Goal: Task Accomplishment & Management: Complete application form

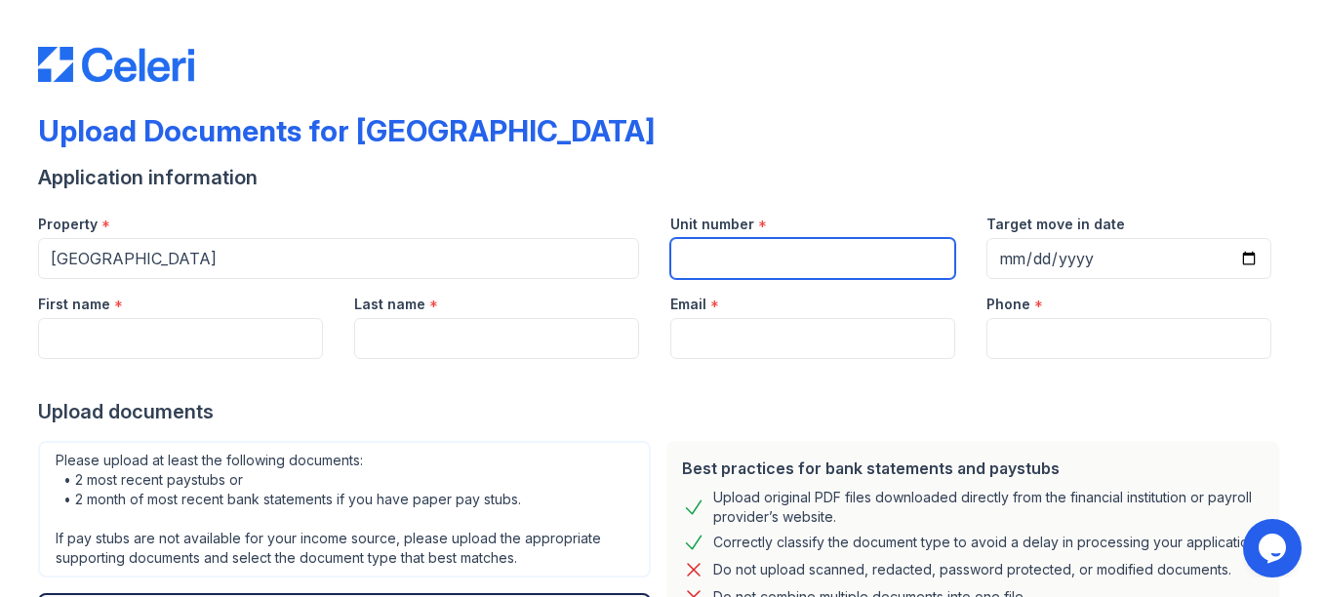
click at [745, 254] on input "Unit number" at bounding box center [812, 258] width 285 height 41
type input "2025"
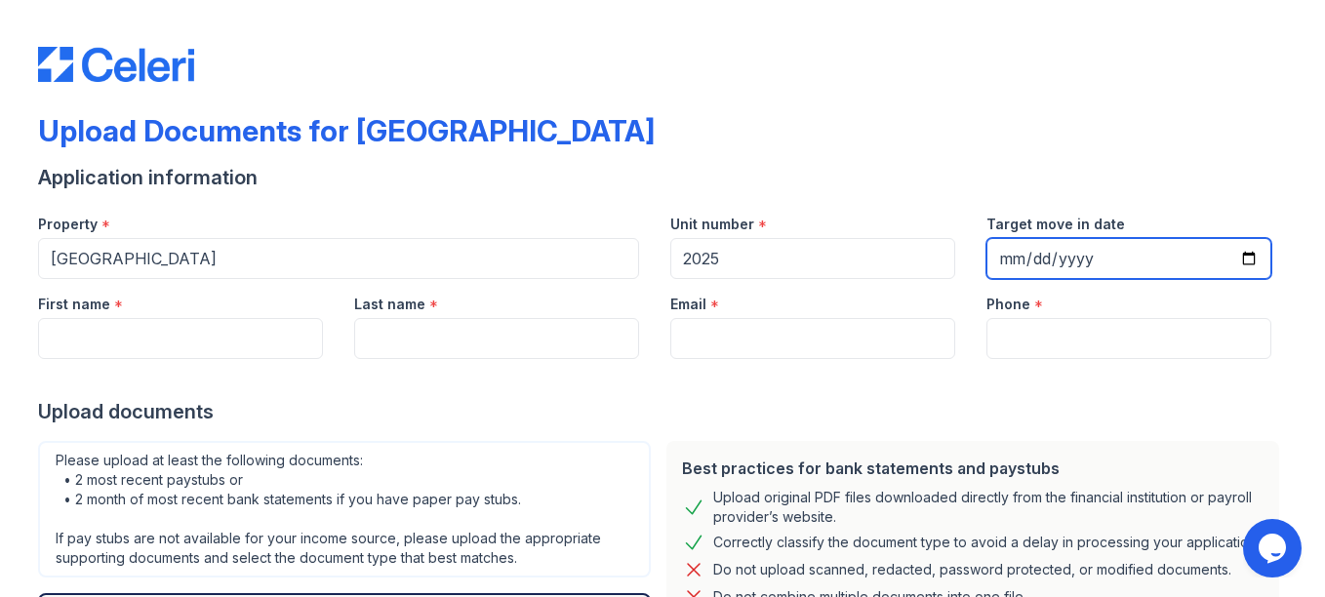
click at [1007, 265] on input "Target move in date" at bounding box center [1128, 258] width 285 height 41
type input "[DATE]"
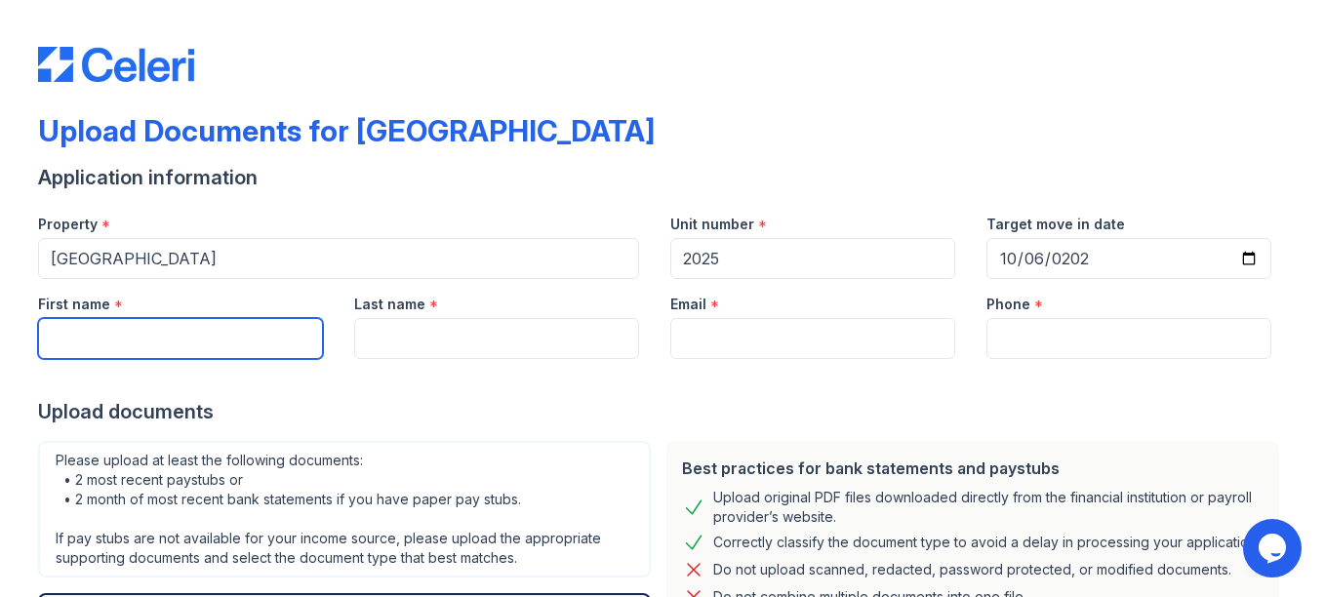
click at [203, 337] on input "First name" at bounding box center [180, 338] width 285 height 41
type input "s"
type input "[PERSON_NAME]"
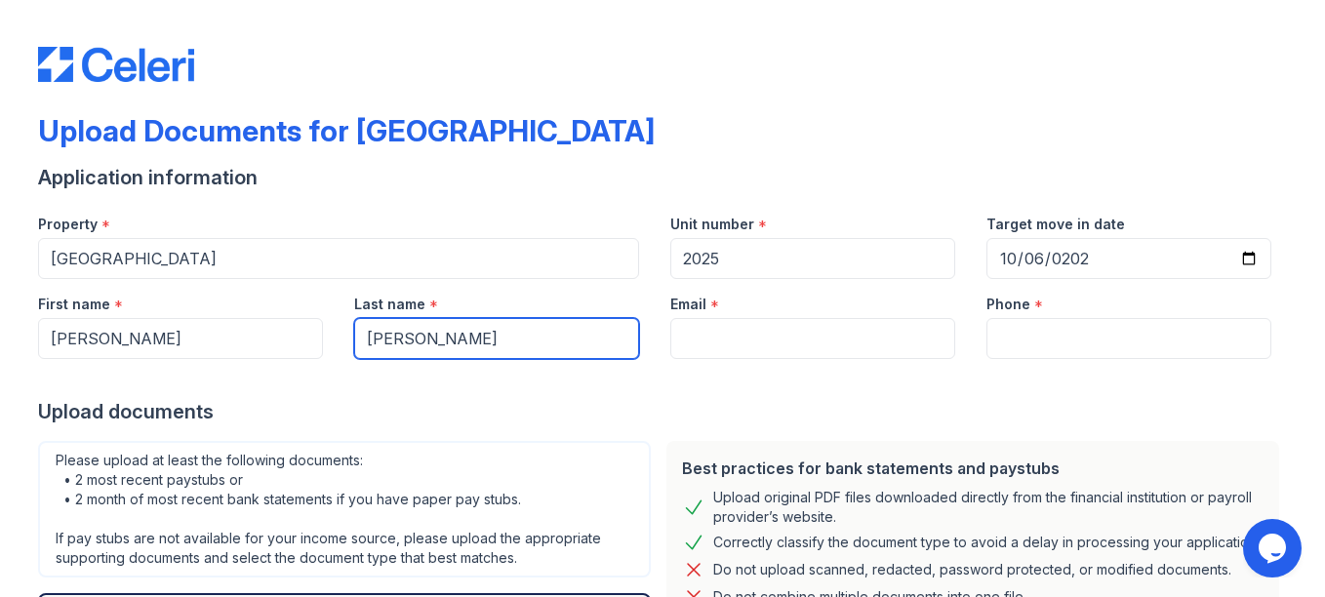
type input "[PERSON_NAME]"
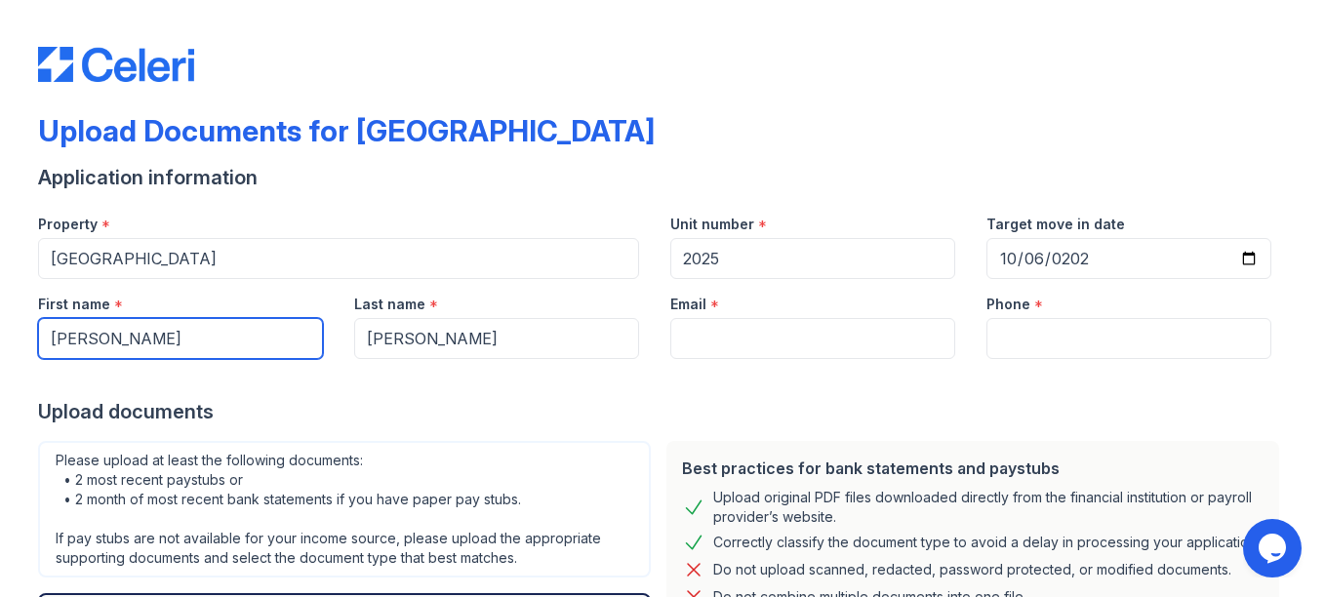
click at [233, 335] on input "[PERSON_NAME]" at bounding box center [180, 338] width 285 height 41
type input "[PERSON_NAME]"
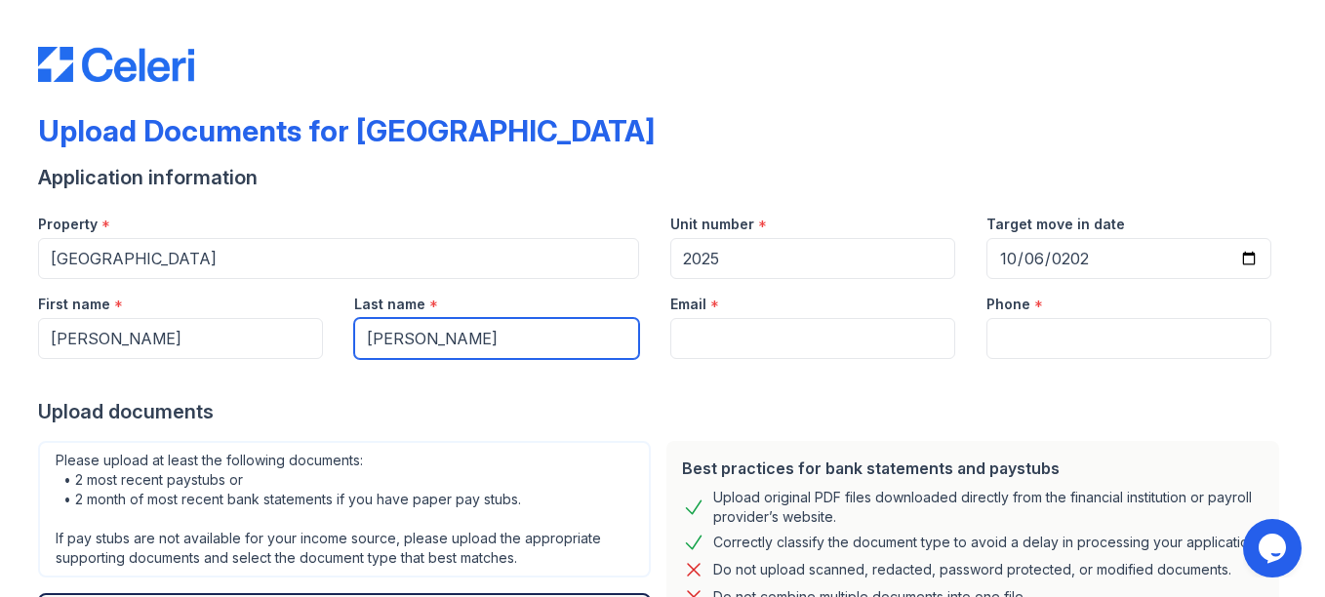
click at [557, 335] on input "[PERSON_NAME]" at bounding box center [496, 338] width 285 height 41
type input "[PERSON_NAME]"
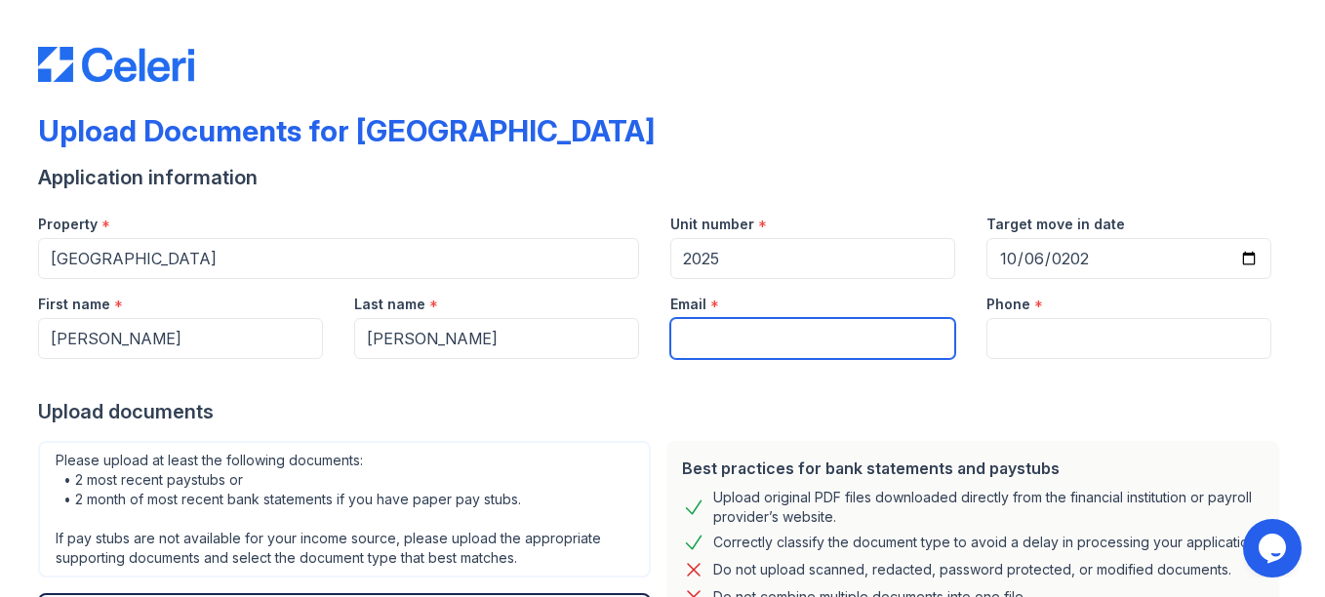
click at [835, 335] on input "Email" at bounding box center [812, 338] width 285 height 41
type input "[EMAIL_ADDRESS][DOMAIN_NAME]"
type input "3232470462"
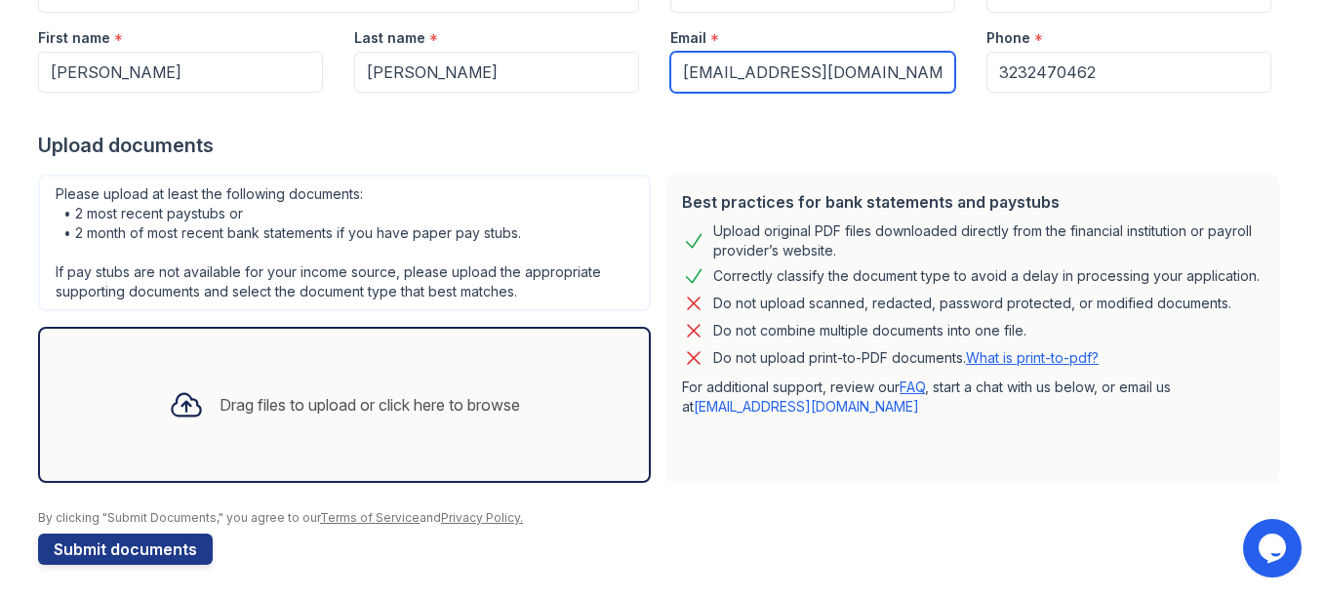
scroll to position [273, 0]
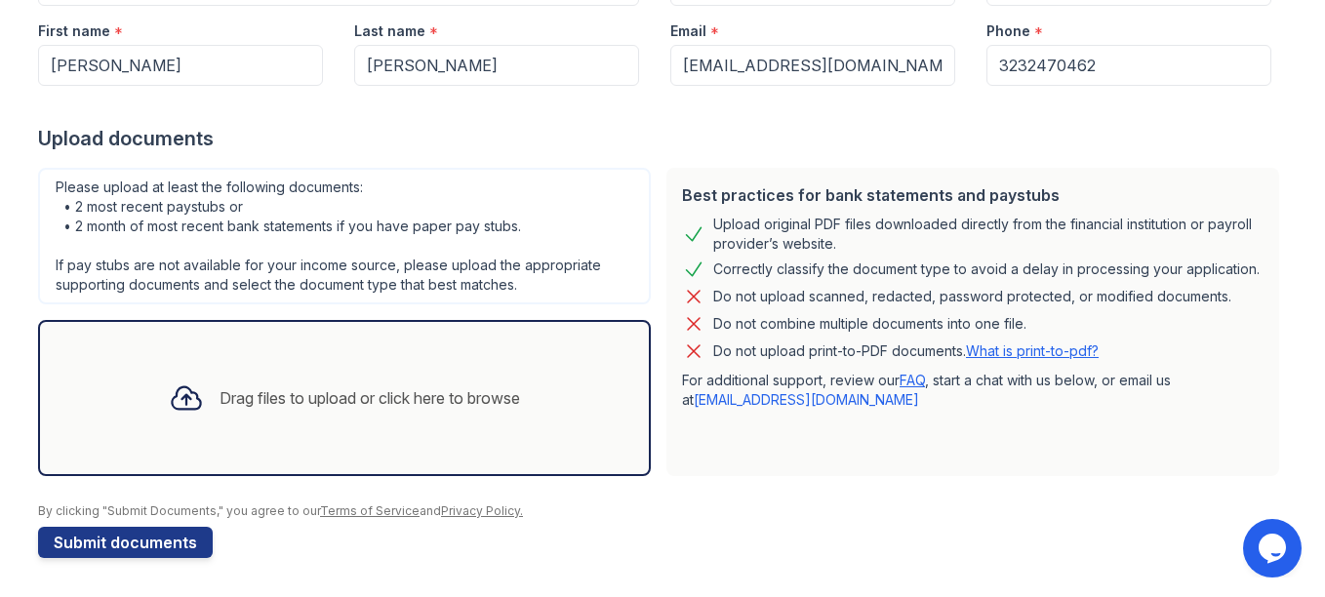
click at [364, 405] on div "Drag files to upload or click here to browse" at bounding box center [369, 397] width 300 height 23
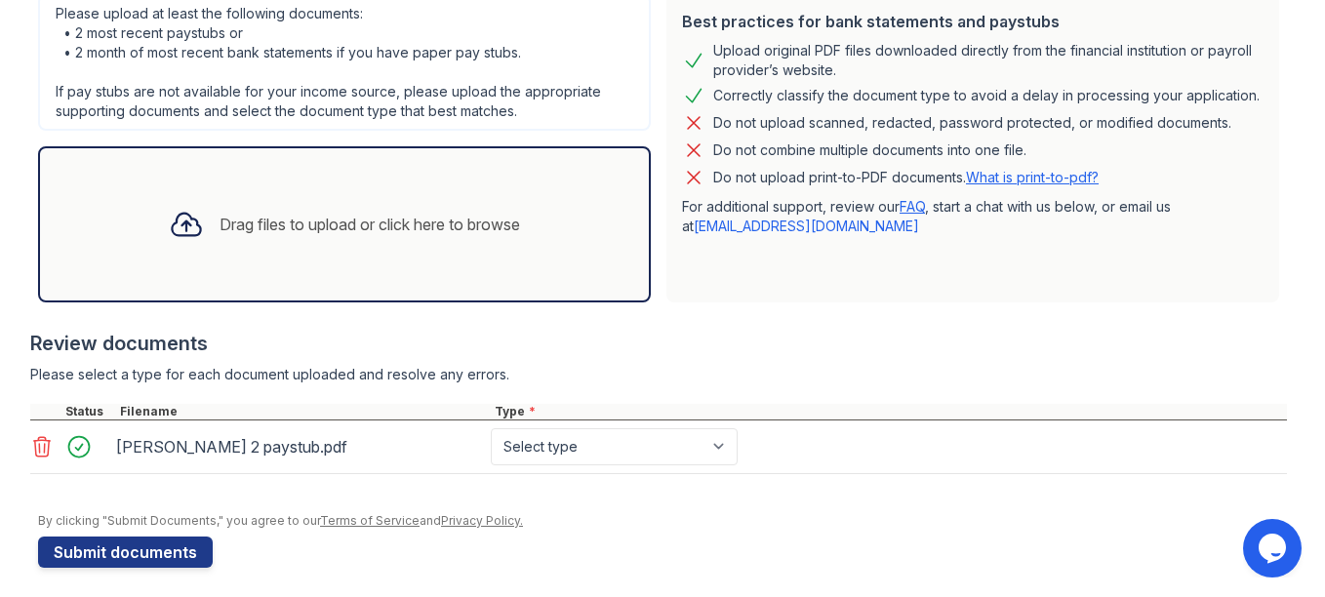
scroll to position [448, 0]
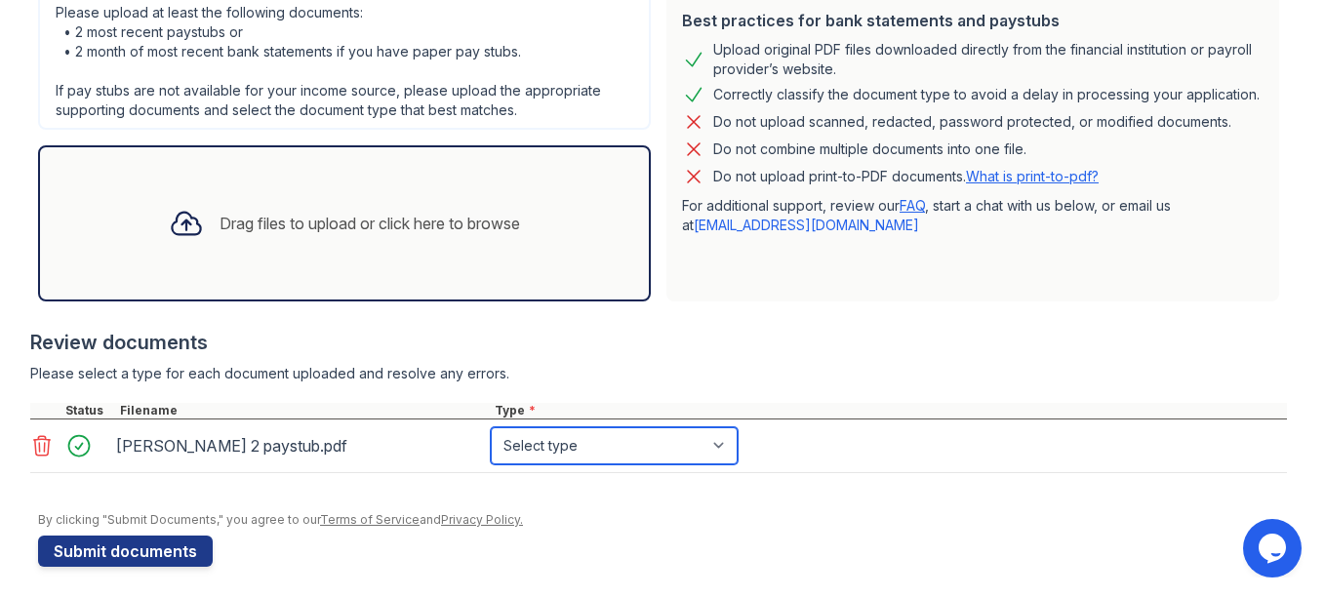
click at [716, 448] on select "Select type Paystub Bank Statement Offer Letter Tax Documents Benefit Award Let…" at bounding box center [614, 445] width 247 height 37
select select "paystub"
click at [491, 427] on select "Select type Paystub Bank Statement Offer Letter Tax Documents Benefit Award Let…" at bounding box center [614, 445] width 247 height 37
click at [410, 219] on div "Drag files to upload or click here to browse" at bounding box center [369, 223] width 300 height 23
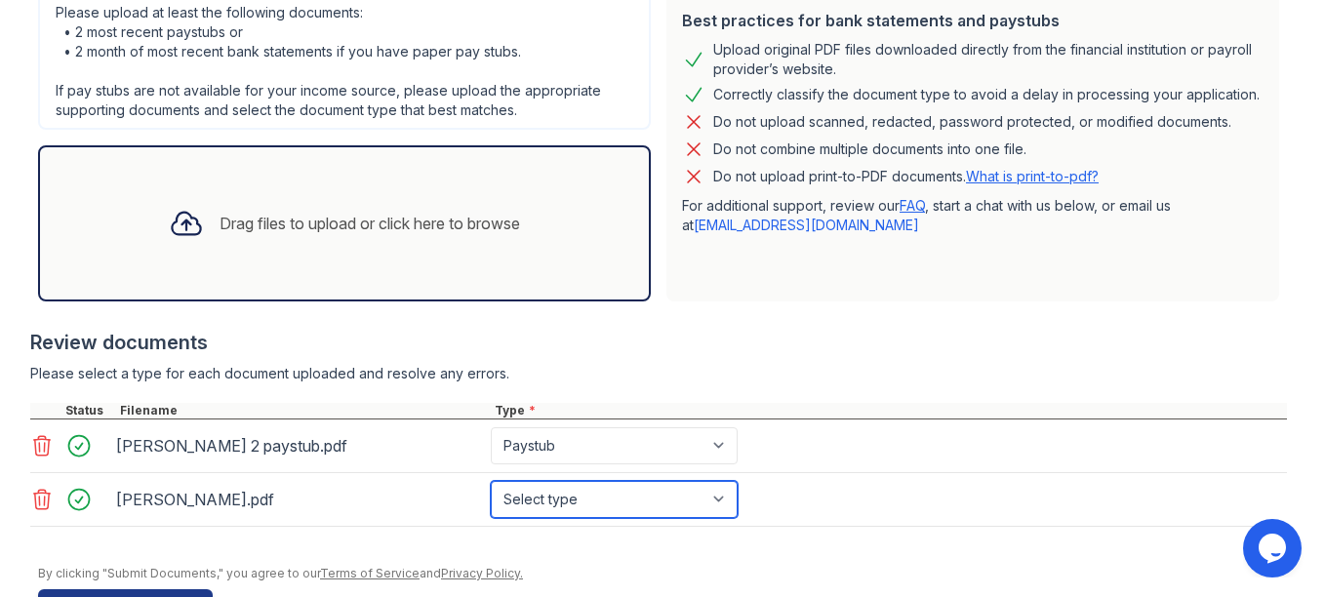
click at [729, 510] on select "Select type Paystub Bank Statement Offer Letter Tax Documents Benefit Award Let…" at bounding box center [614, 499] width 247 height 37
select select "paystub"
click at [491, 481] on select "Select type Paystub Bank Statement Offer Letter Tax Documents Benefit Award Let…" at bounding box center [614, 499] width 247 height 37
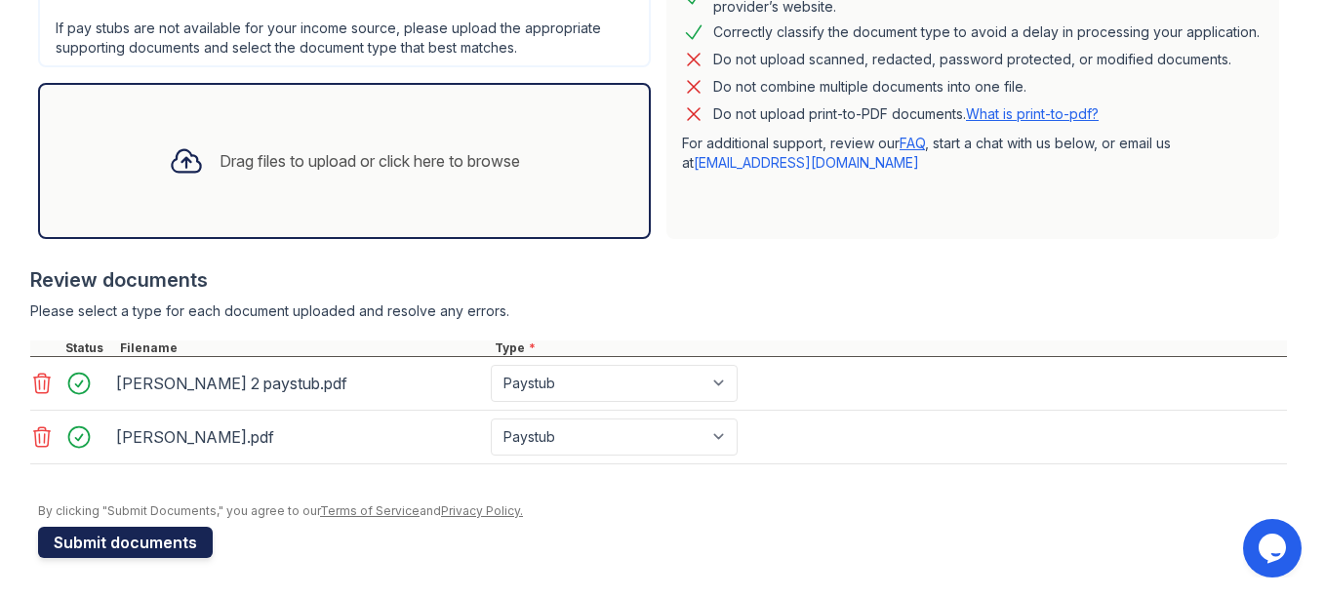
click at [127, 553] on button "Submit documents" at bounding box center [125, 542] width 175 height 31
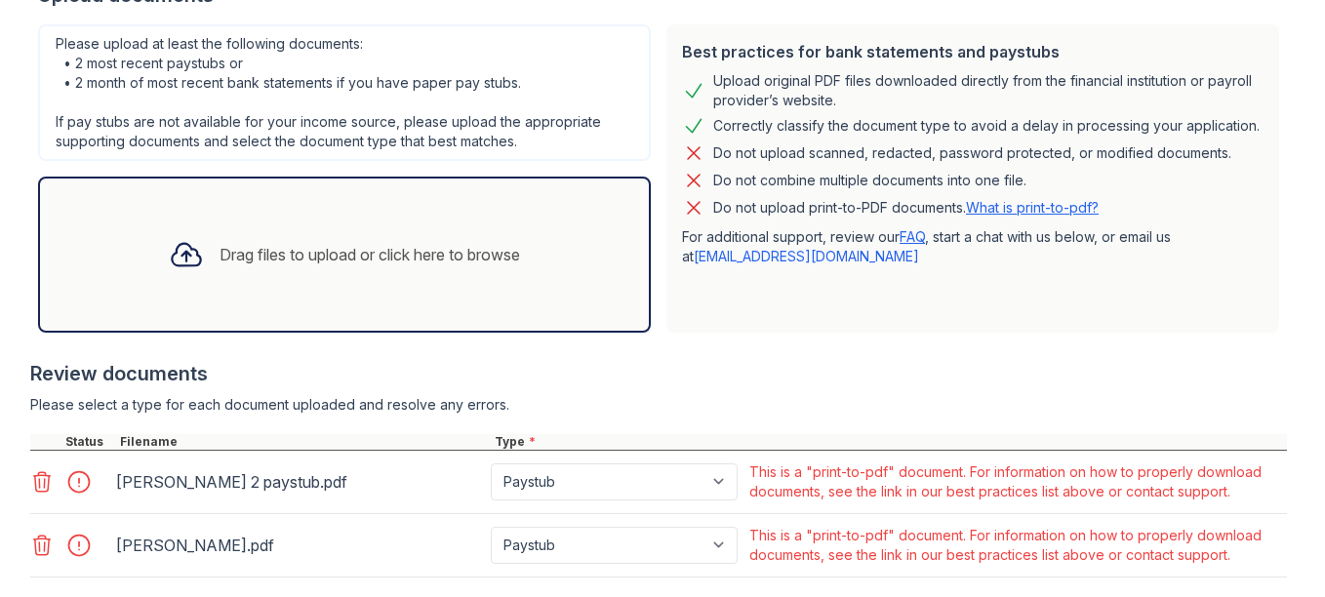
scroll to position [561, 0]
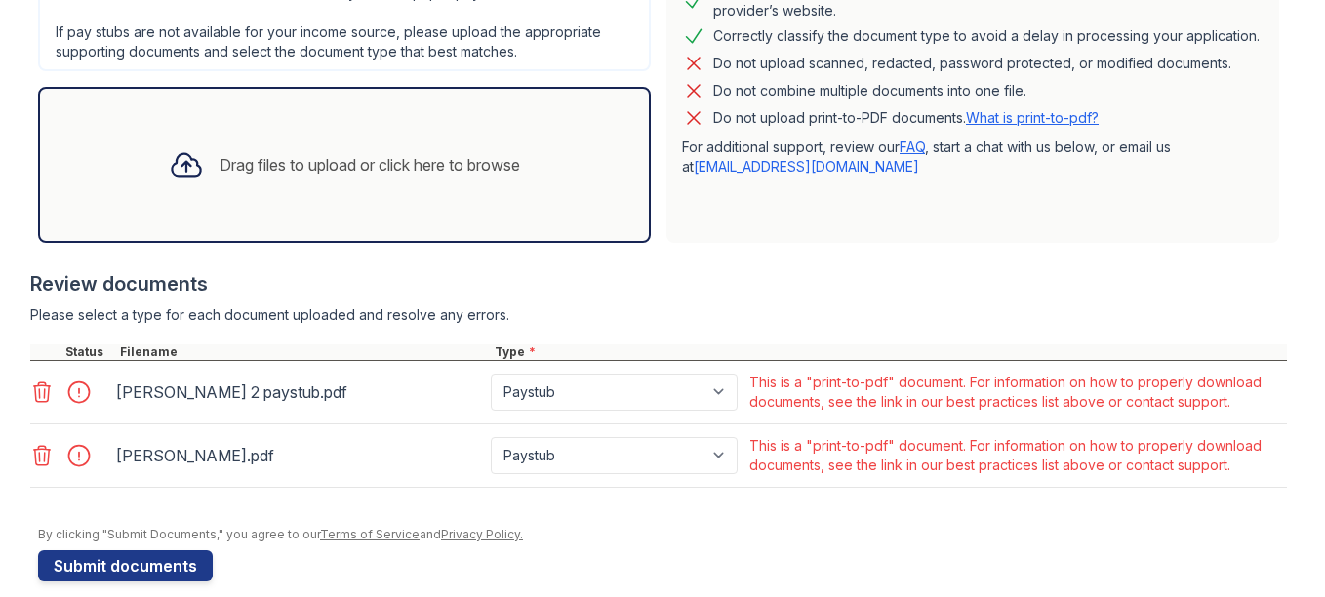
click at [30, 387] on icon at bounding box center [41, 391] width 23 height 23
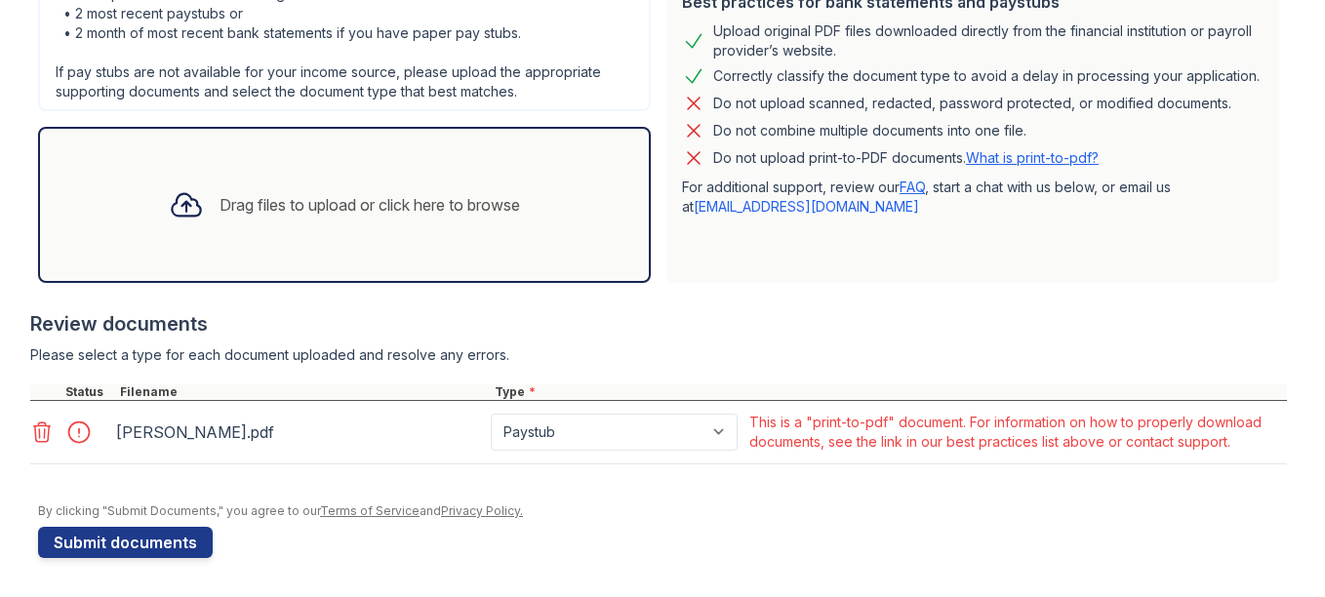
click at [39, 442] on icon at bounding box center [42, 432] width 17 height 20
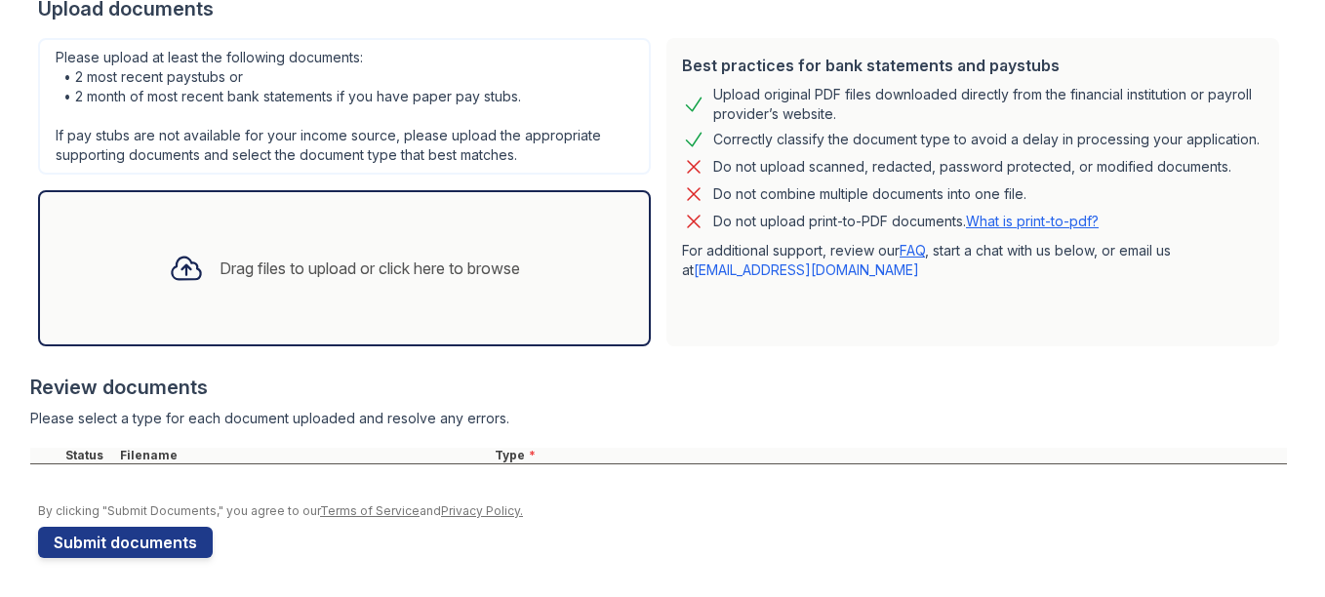
click at [416, 257] on div "Drag files to upload or click here to browse" at bounding box center [369, 268] width 300 height 23
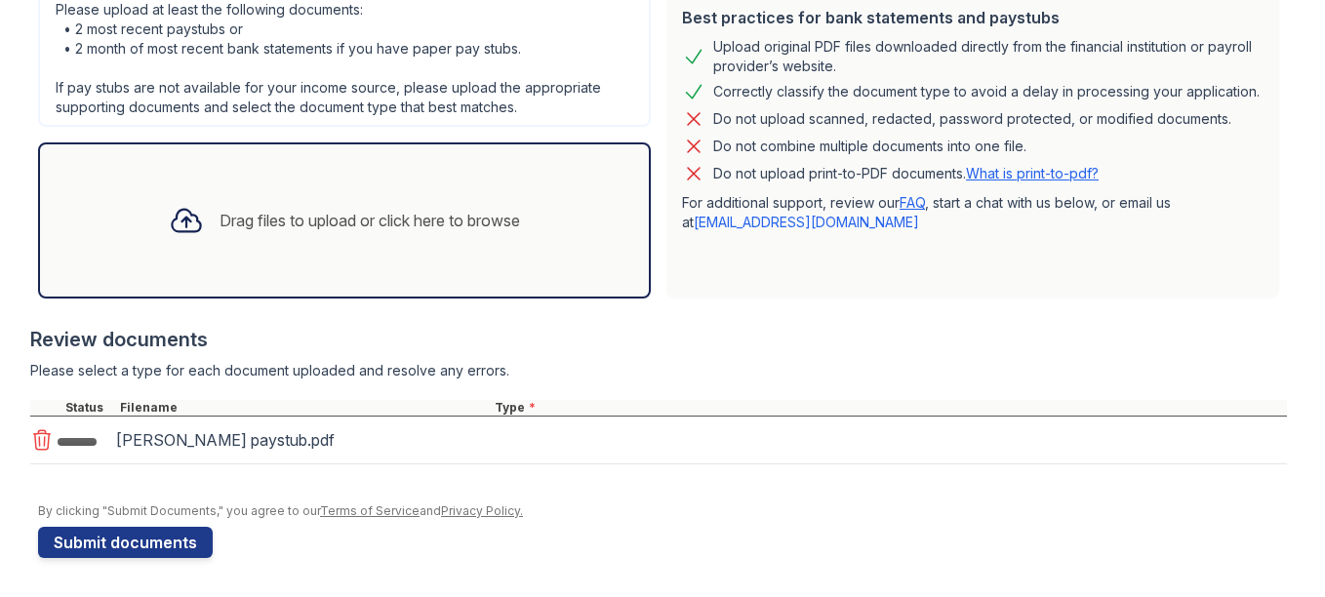
scroll to position [511, 0]
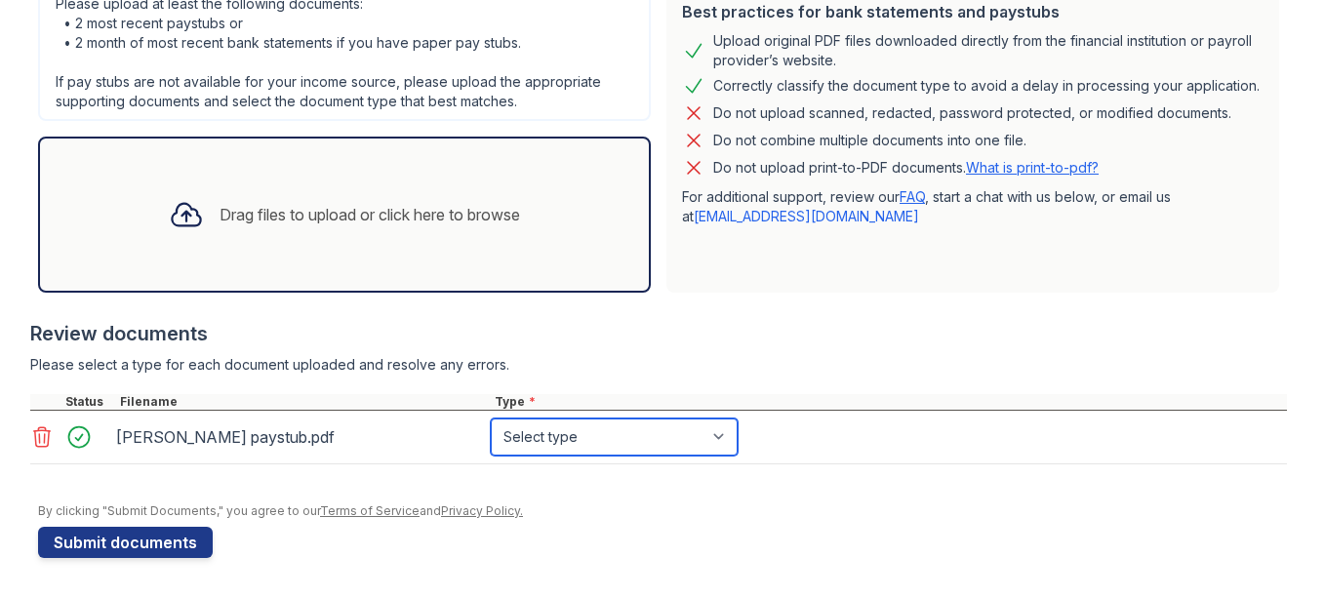
click at [690, 444] on select "Select type Paystub Bank Statement Offer Letter Tax Documents Benefit Award Let…" at bounding box center [614, 437] width 247 height 37
select select "paystub"
click at [491, 419] on select "Select type Paystub Bank Statement Offer Letter Tax Documents Benefit Award Let…" at bounding box center [614, 437] width 247 height 37
click at [480, 217] on div "Drag files to upload or click here to browse" at bounding box center [369, 214] width 300 height 23
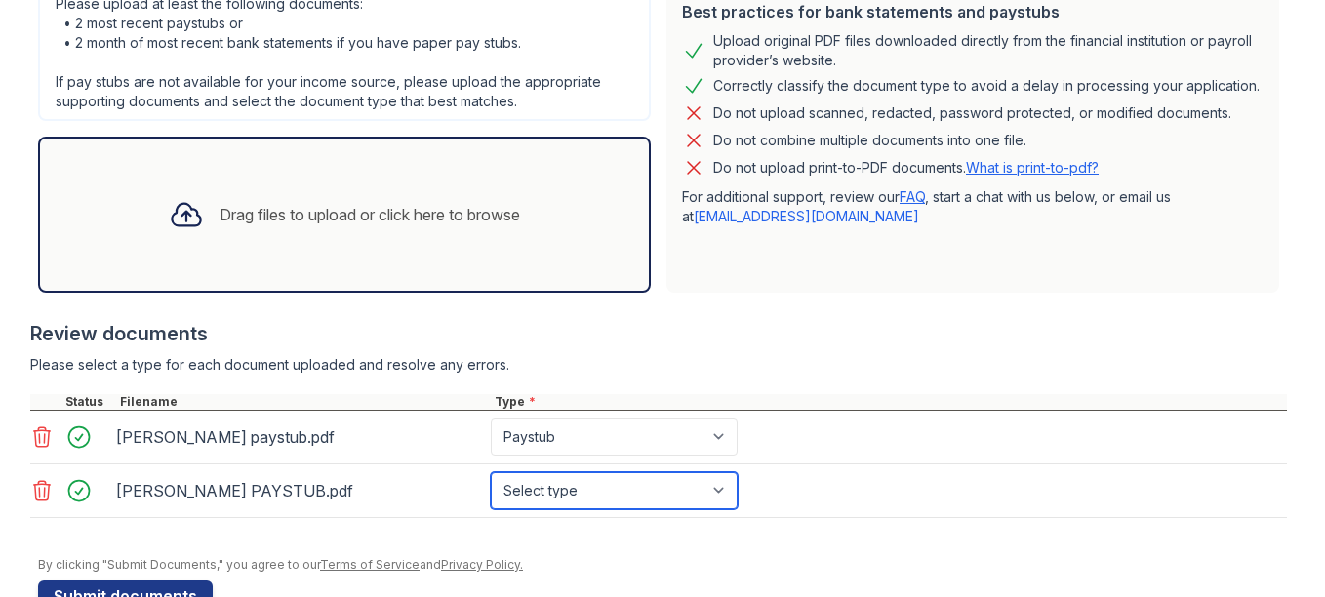
click at [724, 491] on select "Select type Paystub Bank Statement Offer Letter Tax Documents Benefit Award Let…" at bounding box center [614, 490] width 247 height 37
select select "paystub"
click at [491, 472] on select "Select type Paystub Bank Statement Offer Letter Tax Documents Benefit Award Let…" at bounding box center [614, 490] width 247 height 37
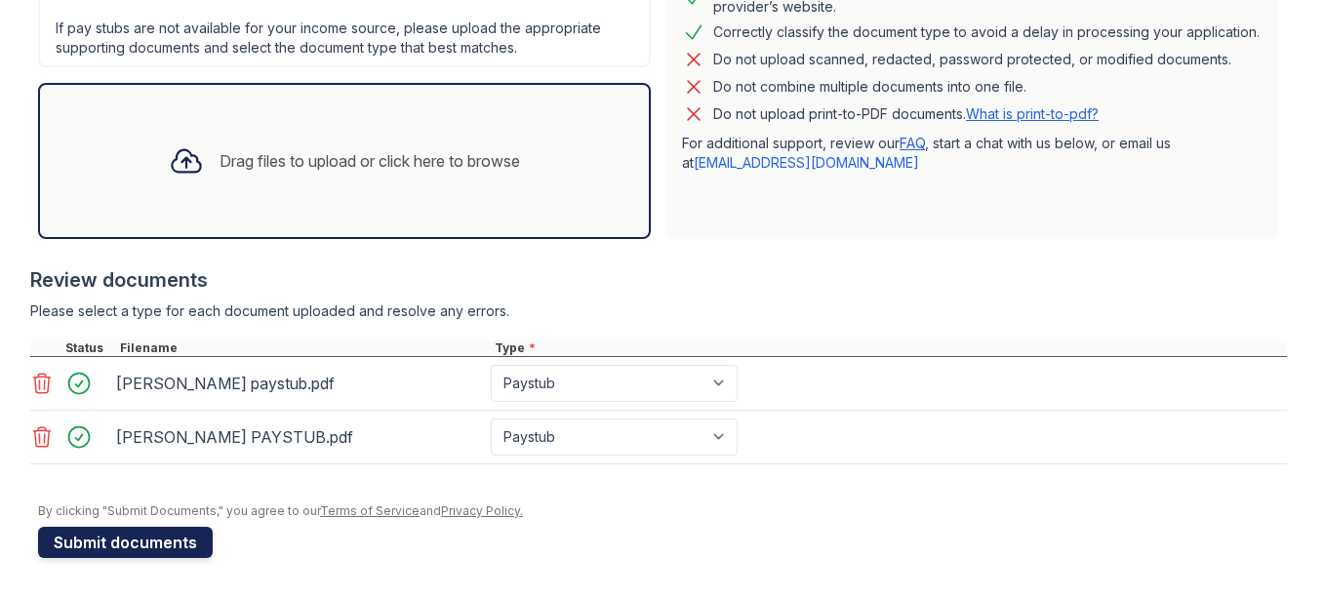
click at [144, 550] on button "Submit documents" at bounding box center [125, 542] width 175 height 31
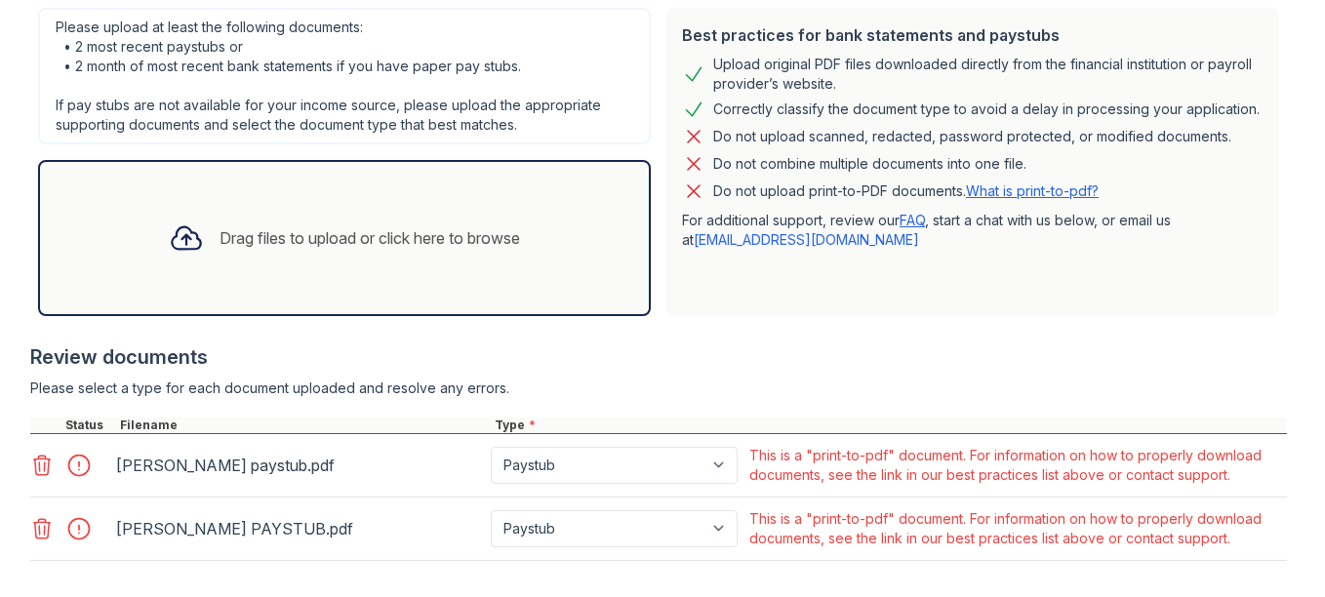
scroll to position [584, 0]
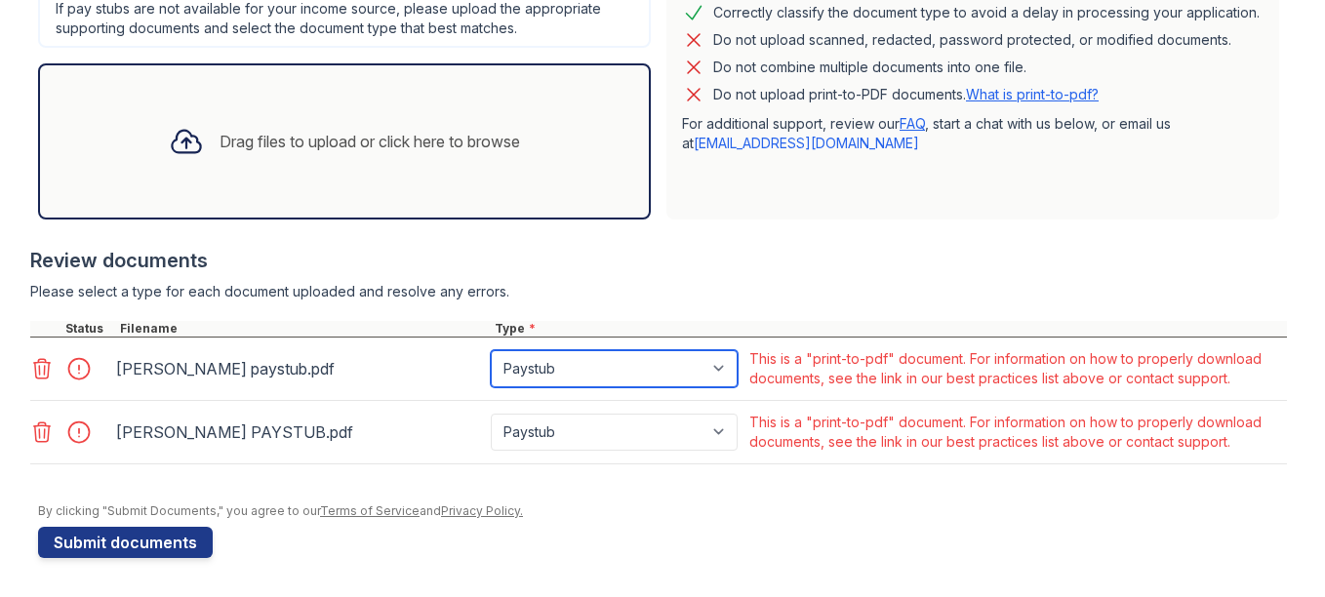
click at [716, 383] on select "Paystub Bank Statement Offer Letter Tax Documents Benefit Award Letter Investme…" at bounding box center [614, 368] width 247 height 37
drag, startPoint x: 716, startPoint y: 383, endPoint x: 498, endPoint y: 324, distance: 225.5
click at [498, 324] on div "Type *" at bounding box center [889, 329] width 796 height 16
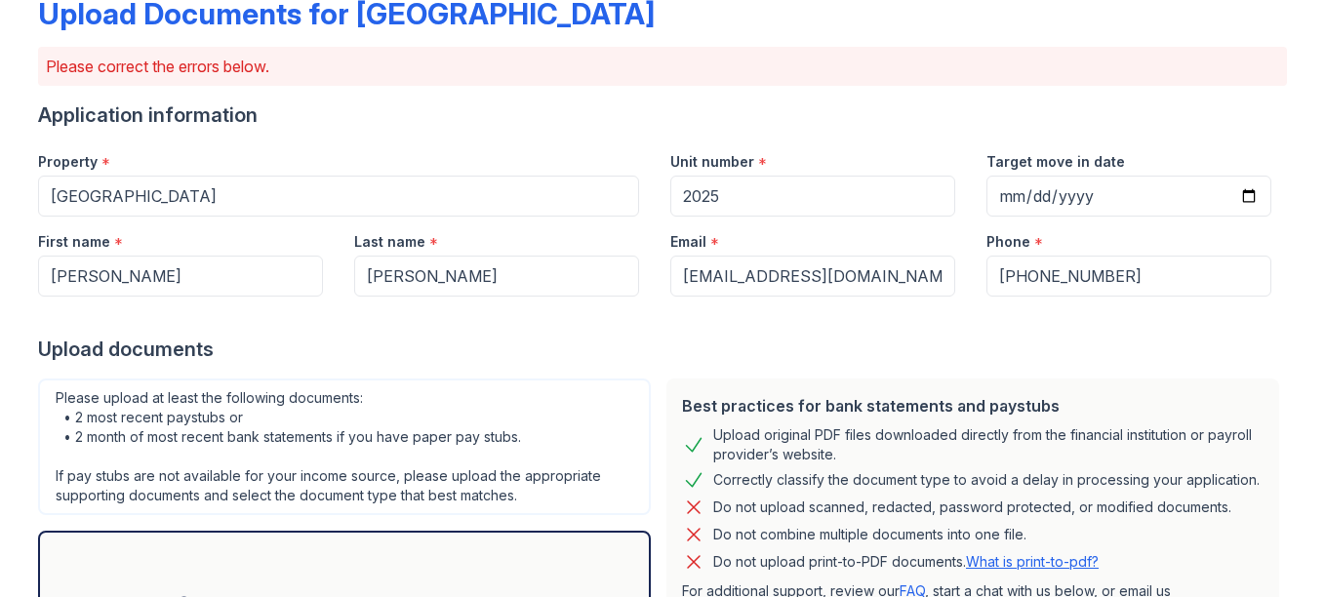
scroll to position [84, 0]
